Goal: Task Accomplishment & Management: Use online tool/utility

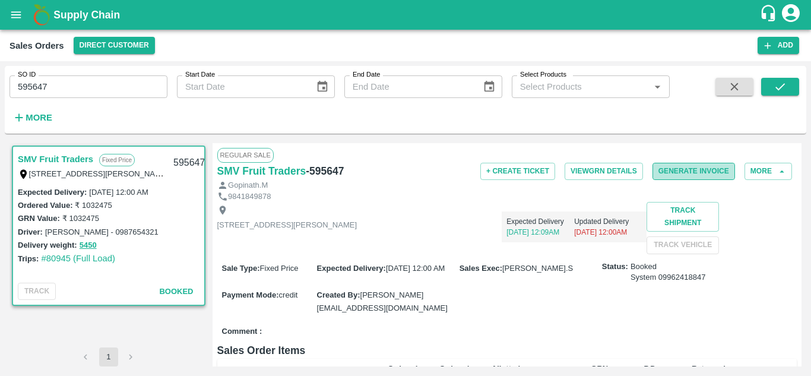
click at [679, 170] on button "Generate Invoice" at bounding box center [693, 171] width 82 height 17
click at [702, 170] on button "Generate Invoice" at bounding box center [693, 171] width 82 height 17
